Goal: Check status: Check status

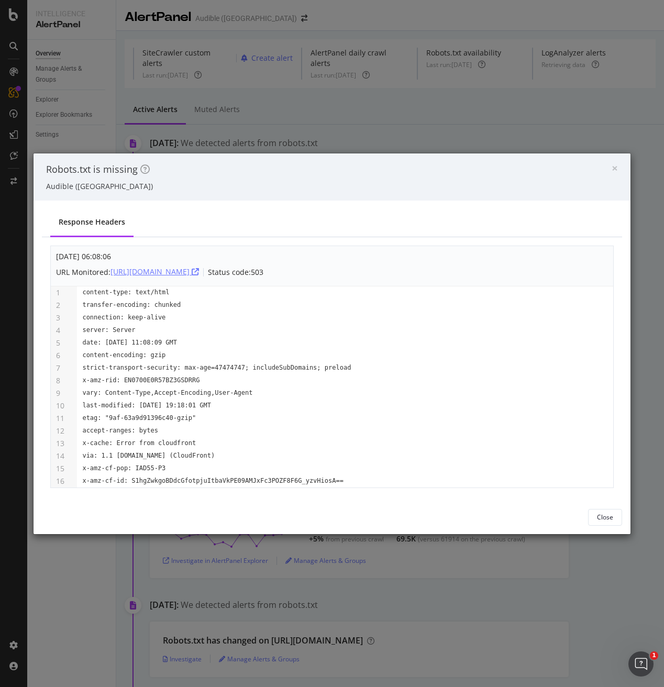
click at [199, 272] on icon "button" at bounding box center [195, 271] width 7 height 7
